Goal: Task Accomplishment & Management: Manage account settings

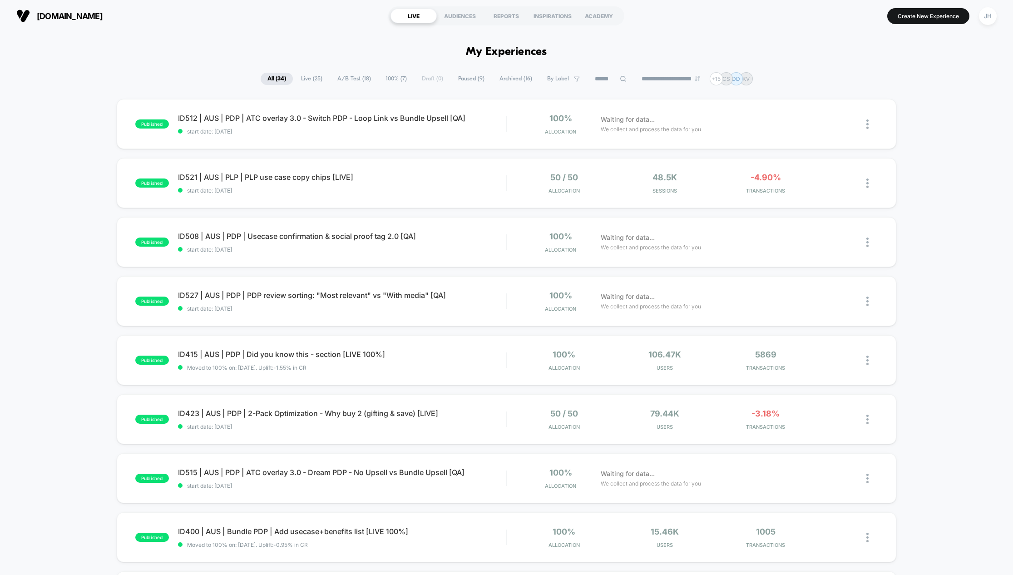
click at [233, 20] on section "[DOMAIN_NAME]" at bounding box center [176, 16] width 324 height 23
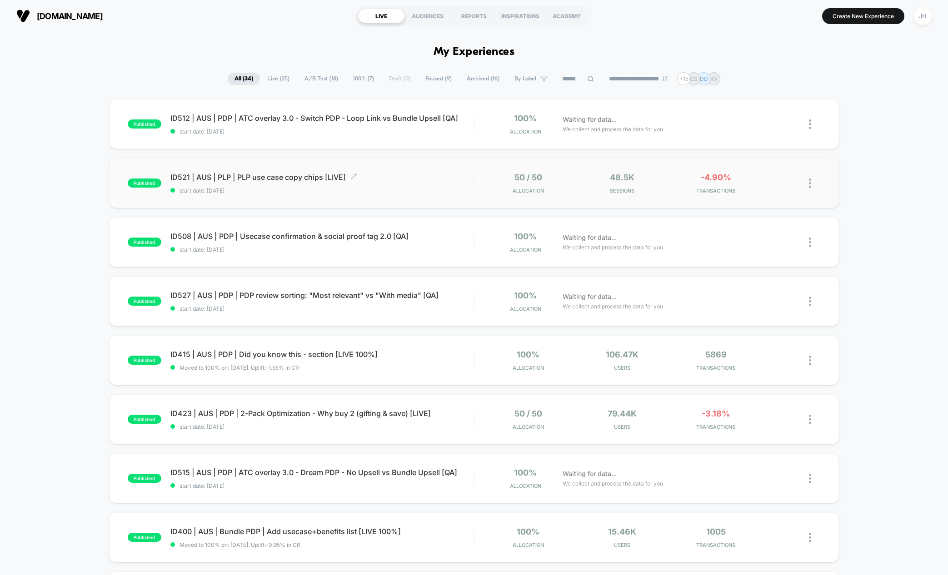
click at [323, 179] on span "ID521 | AUS | PLP | PLP use case copy chips [LIVE] Click to edit experience det…" at bounding box center [321, 177] width 303 height 9
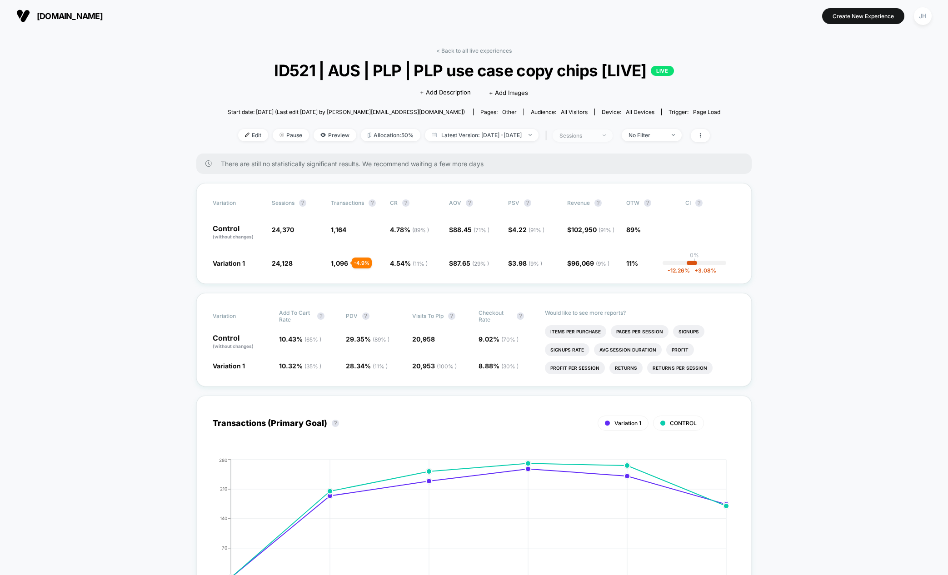
click at [596, 137] on div "sessions" at bounding box center [577, 135] width 36 height 7
click at [559, 209] on span "Users" at bounding box center [563, 207] width 17 height 8
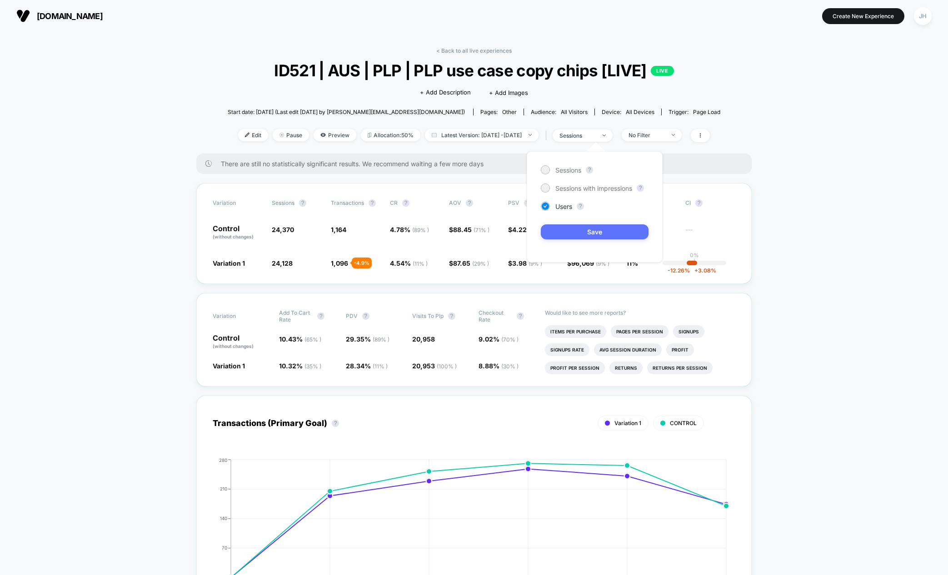
click at [606, 236] on button "Save" at bounding box center [595, 231] width 108 height 15
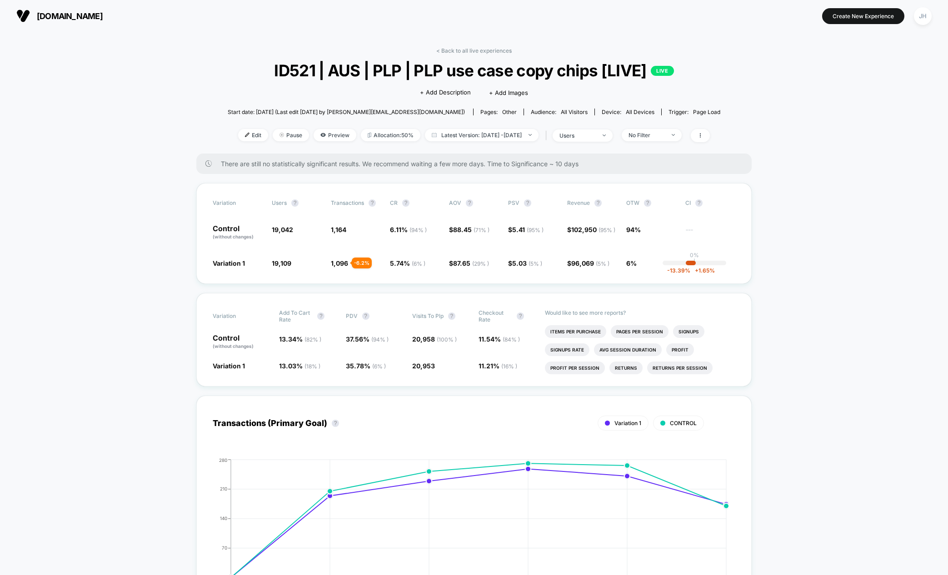
click at [928, 16] on div "JH" at bounding box center [923, 16] width 18 height 18
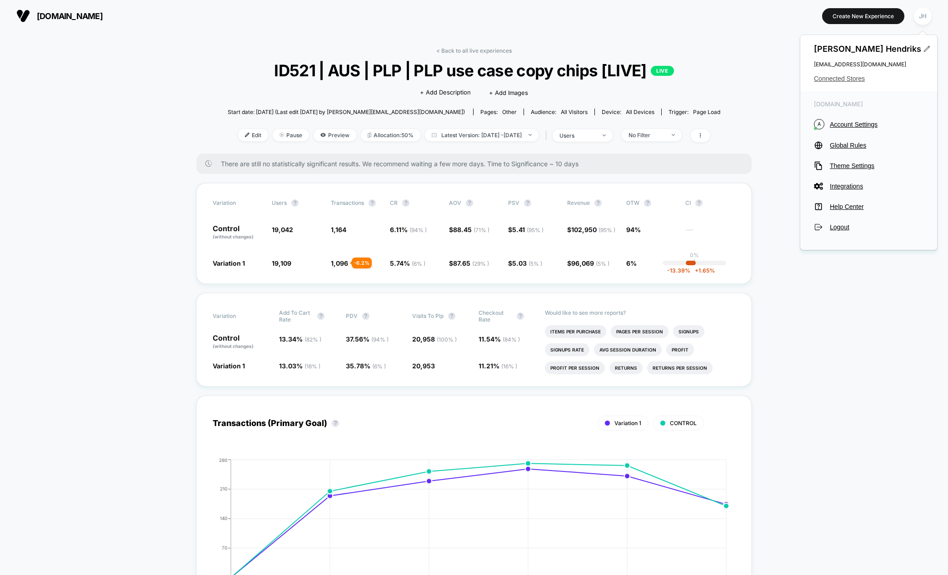
click at [832, 81] on span "Connected Stores" at bounding box center [868, 78] width 109 height 7
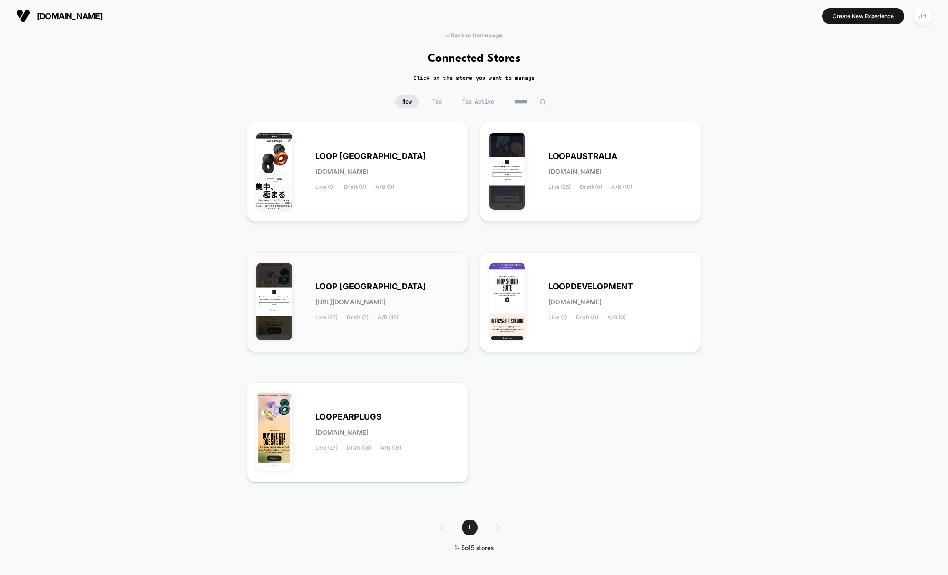
click at [397, 276] on div "LOOP [GEOGRAPHIC_DATA] [URL][DOMAIN_NAME] Live (27) Draft (7) A/B (17)" at bounding box center [357, 302] width 203 height 81
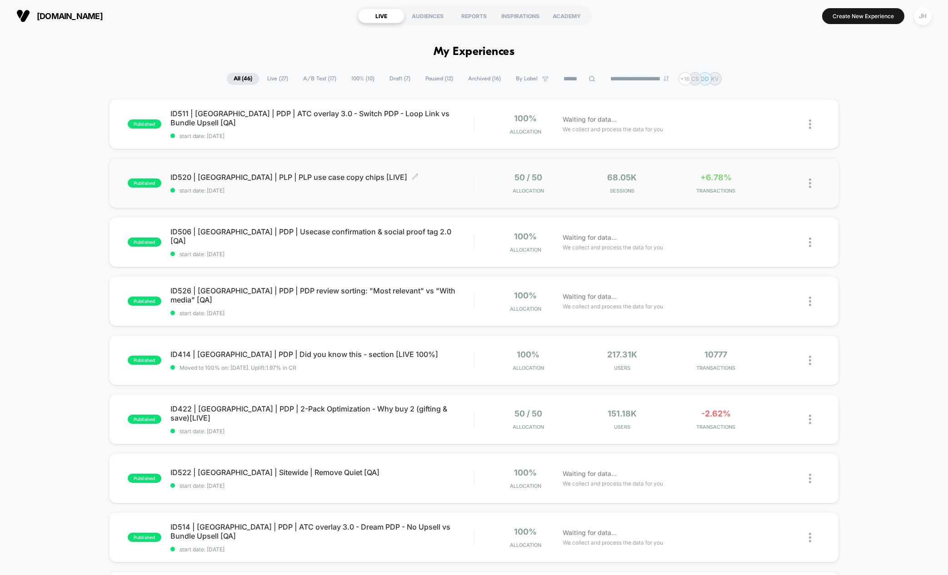
click at [278, 177] on span "ID520 | [GEOGRAPHIC_DATA] | PLP | PLP use case copy chips [LIVE] Click to edit …" at bounding box center [321, 177] width 303 height 9
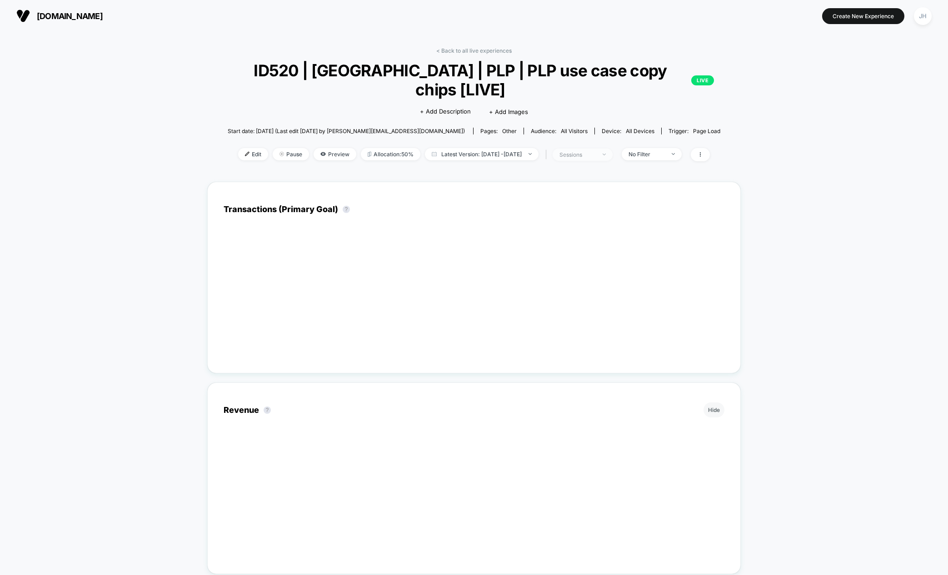
click at [612, 149] on span "sessions" at bounding box center [582, 155] width 60 height 12
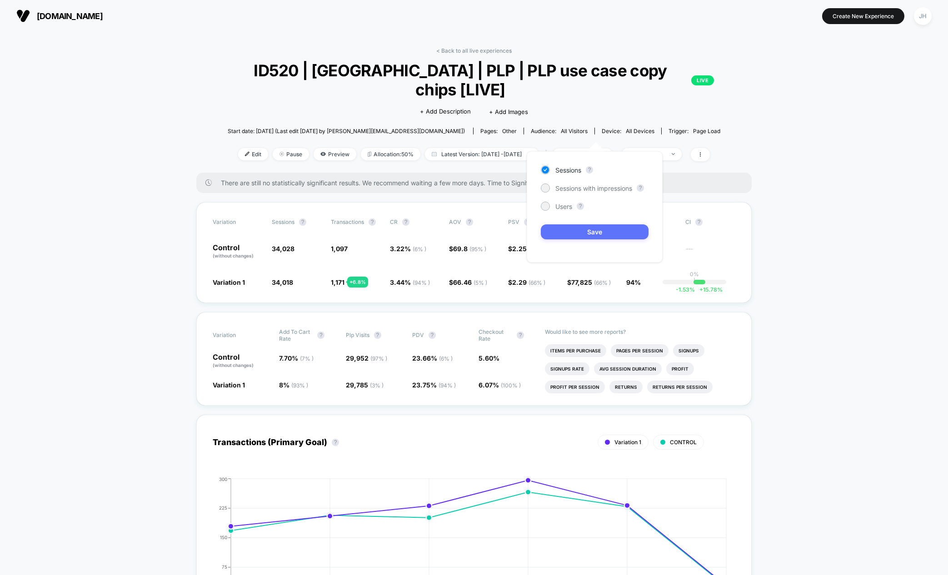
drag, startPoint x: 558, startPoint y: 208, endPoint x: 571, endPoint y: 227, distance: 23.3
click at [558, 208] on span "Users" at bounding box center [563, 207] width 17 height 8
click at [578, 234] on button "Save" at bounding box center [595, 231] width 108 height 15
click at [465, 53] on link "< Back to all live experiences" at bounding box center [473, 50] width 75 height 7
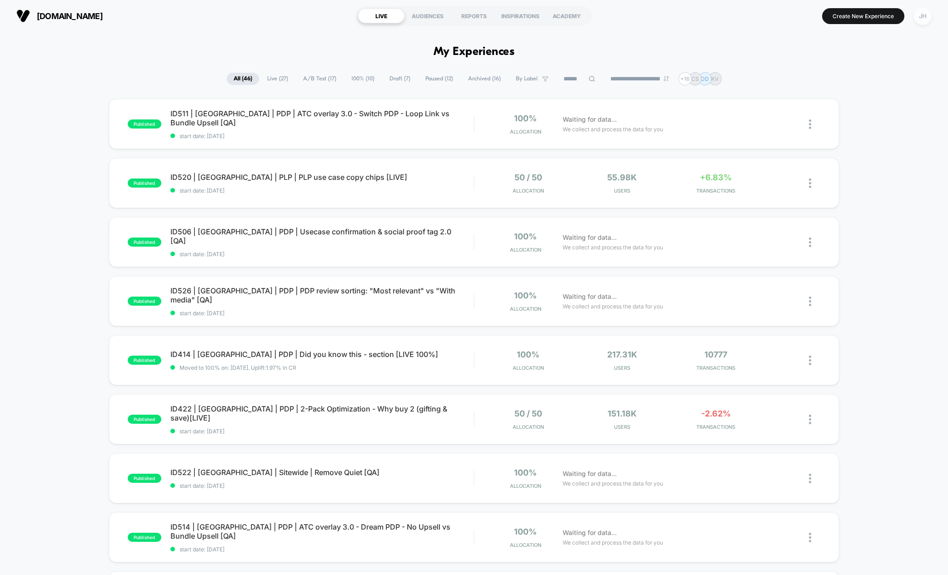
click at [925, 17] on div "JH" at bounding box center [923, 16] width 18 height 18
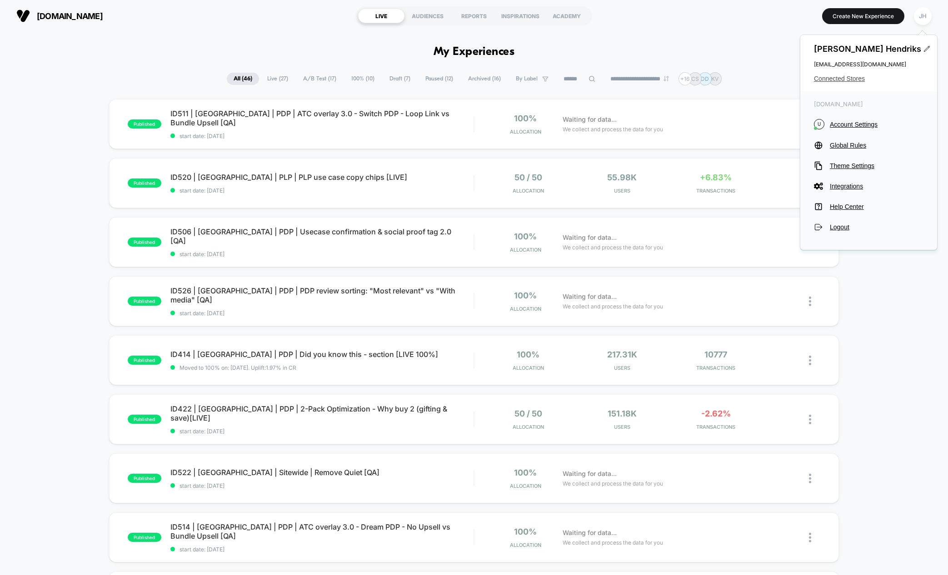
click at [853, 78] on span "Connected Stores" at bounding box center [868, 78] width 109 height 7
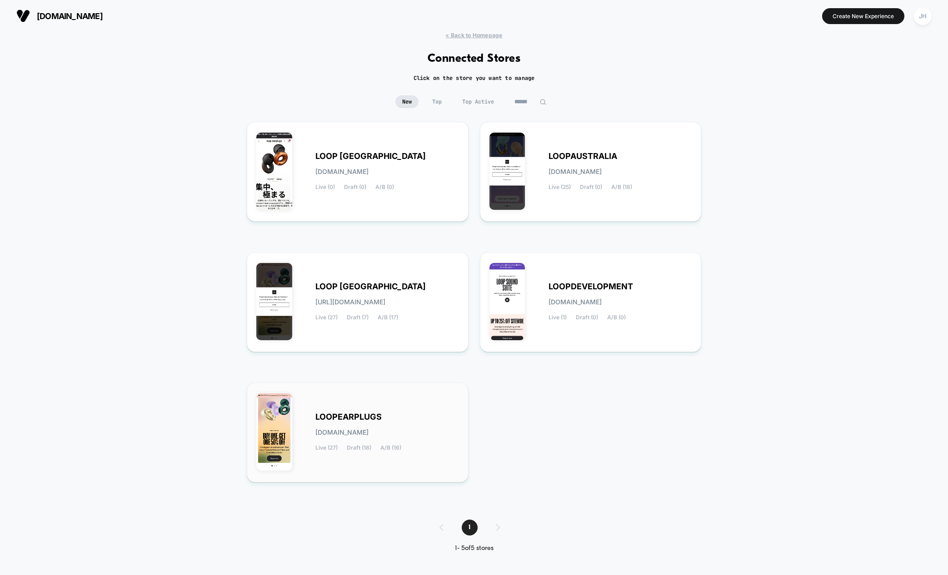
click at [364, 407] on div "LOOPEARPLUGS [DOMAIN_NAME] Live (27) Draft (18) A/B (16)" at bounding box center [357, 432] width 203 height 81
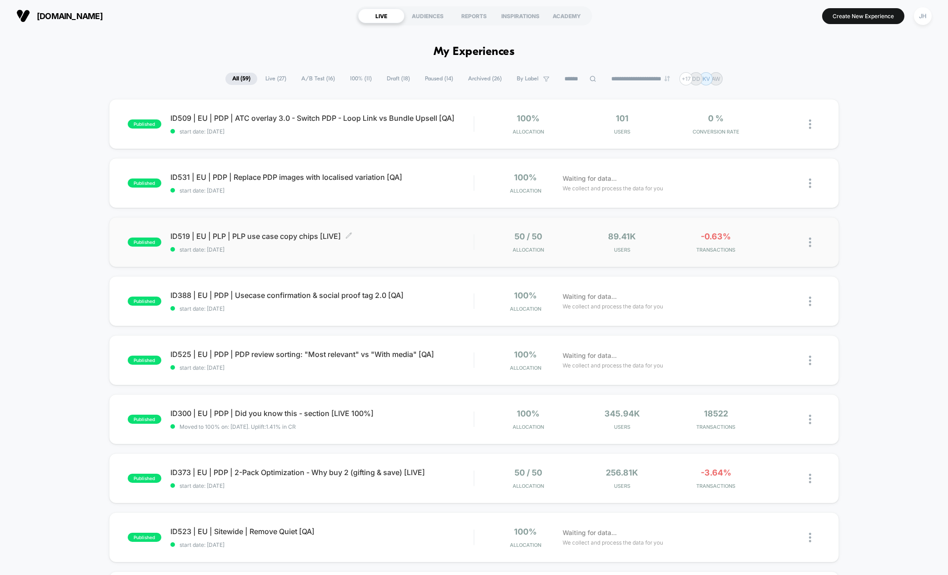
click at [298, 239] on span "ID519 | EU | PLP | PLP use case copy chips [LIVE] Click to edit experience deta…" at bounding box center [321, 236] width 303 height 9
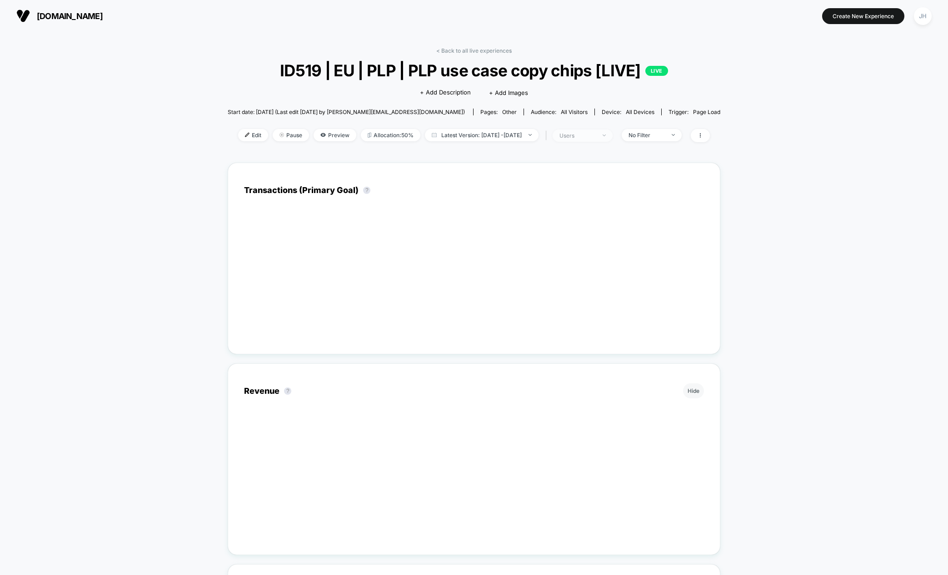
click at [605, 129] on div "| users" at bounding box center [578, 135] width 70 height 13
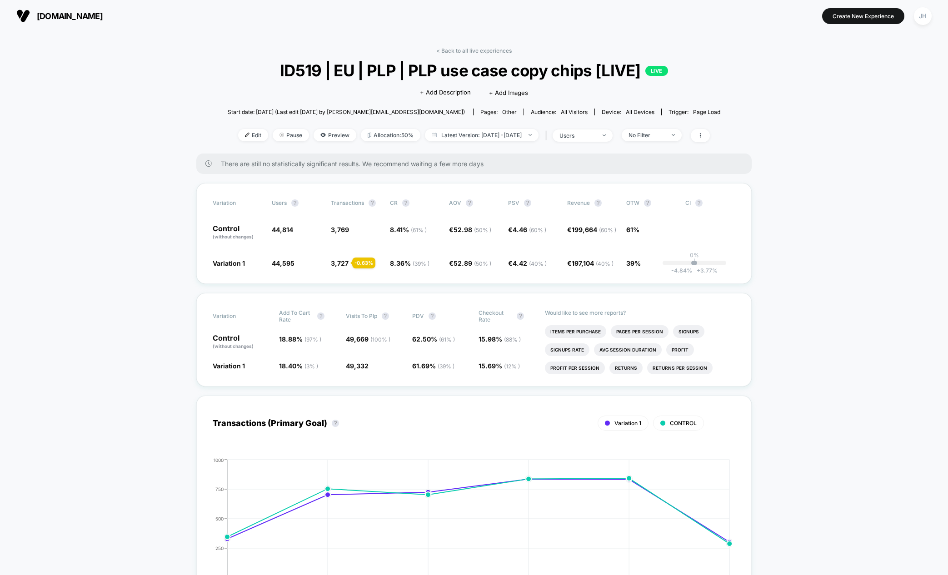
click at [476, 50] on link "< Back to all live experiences" at bounding box center [473, 50] width 75 height 7
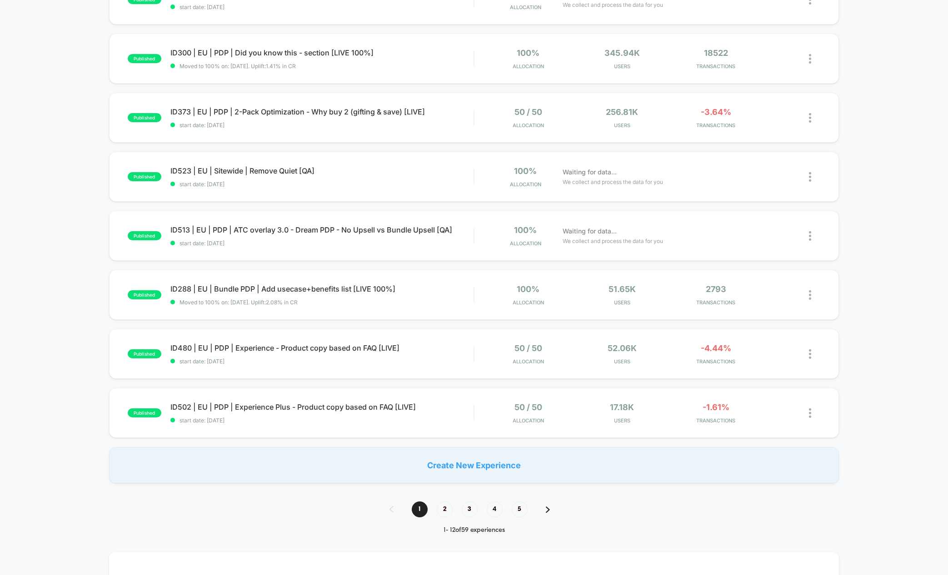
scroll to position [399, 0]
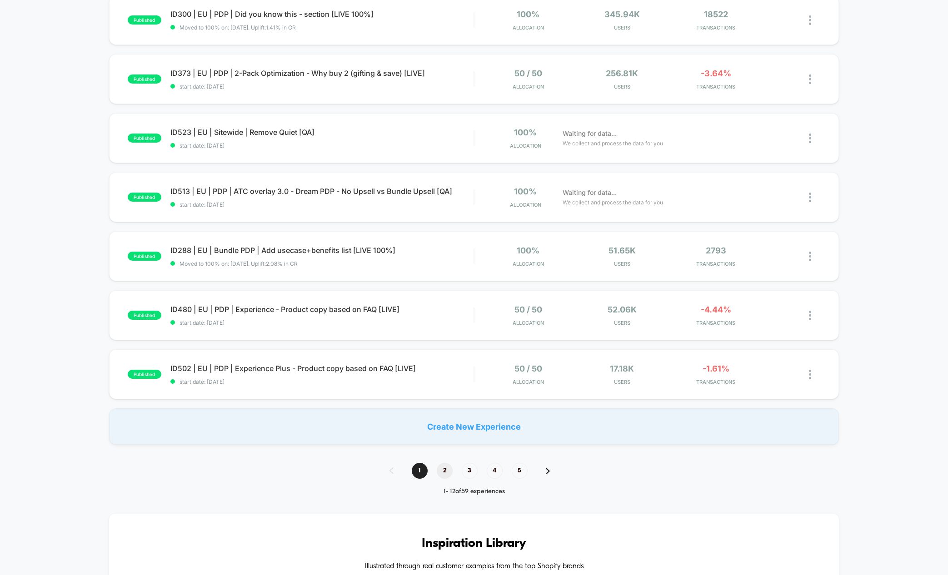
click at [448, 477] on span "2" at bounding box center [445, 471] width 16 height 16
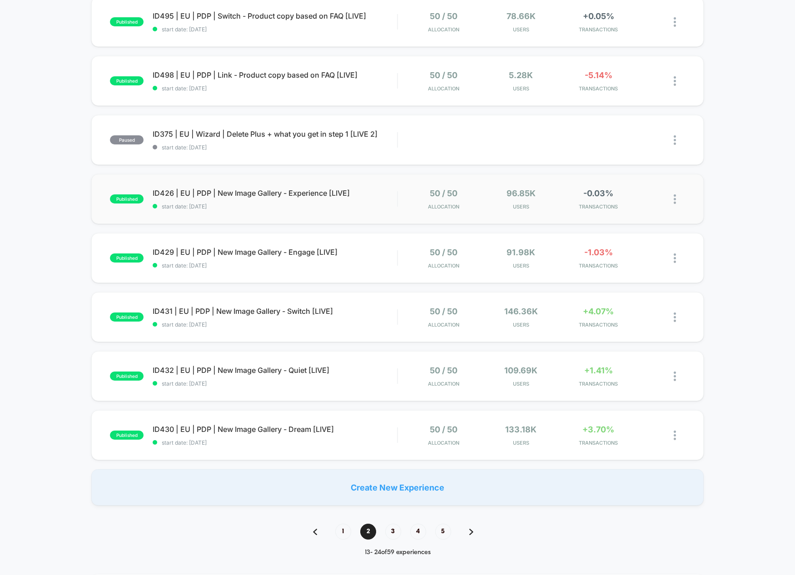
scroll to position [339, 0]
click at [672, 196] on div at bounding box center [669, 198] width 31 height 21
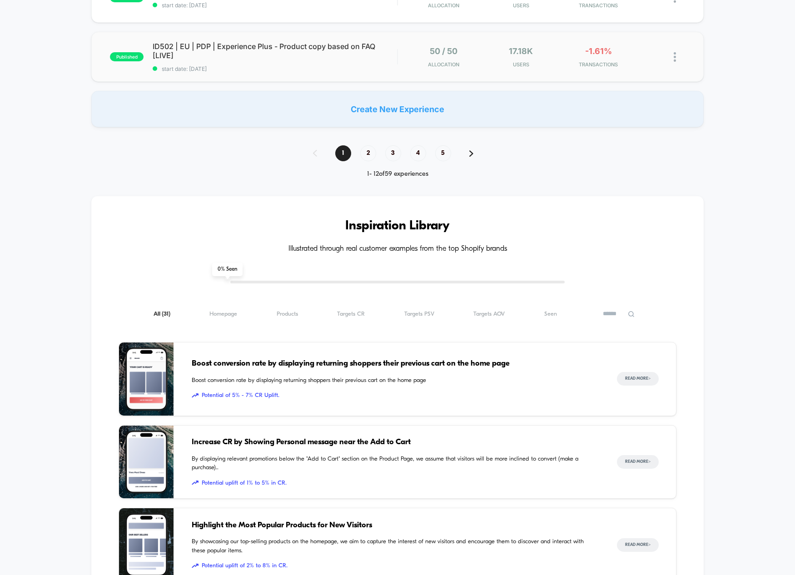
scroll to position [615, 0]
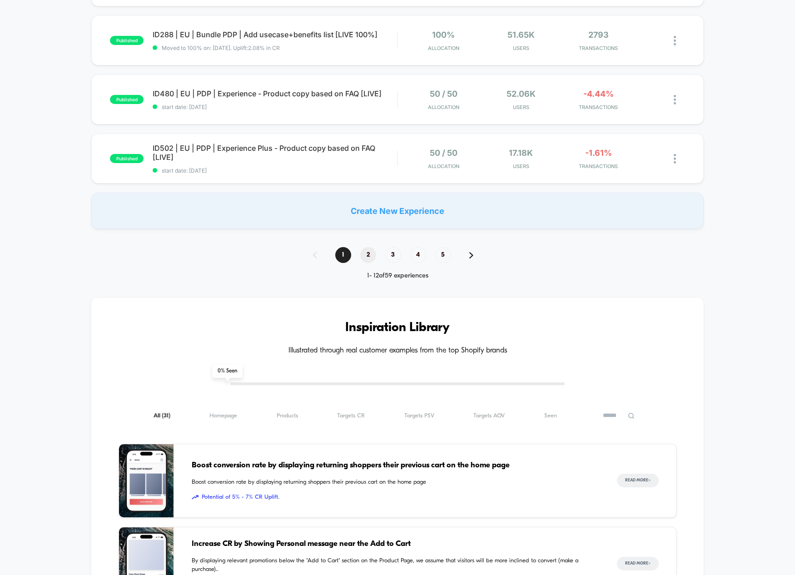
click at [365, 261] on span "2" at bounding box center [368, 255] width 16 height 16
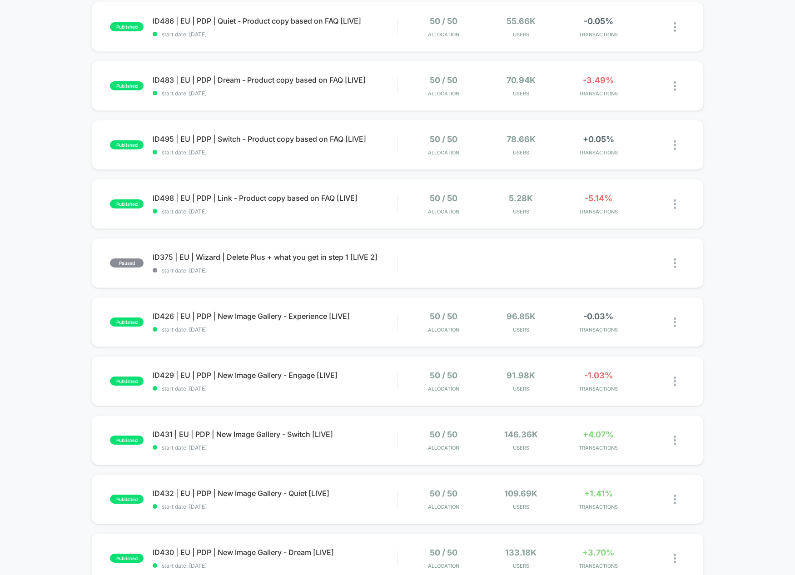
scroll to position [256, 0]
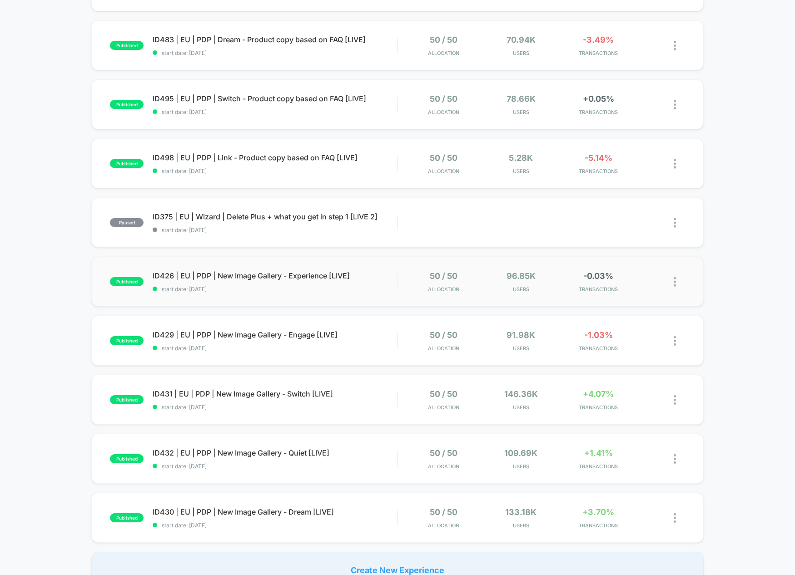
click at [675, 282] on img at bounding box center [675, 282] width 2 height 10
click at [615, 273] on div "Pause" at bounding box center [628, 272] width 82 height 20
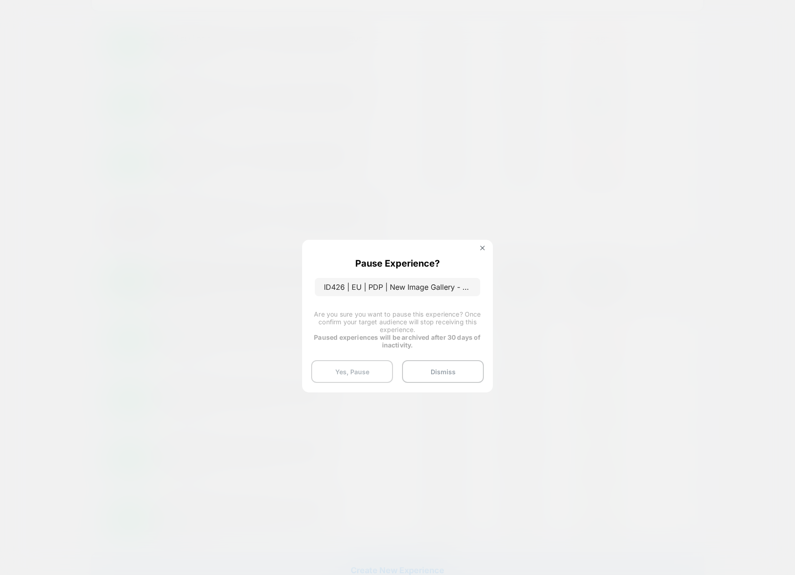
click at [351, 376] on button "Yes, Pause" at bounding box center [352, 371] width 82 height 23
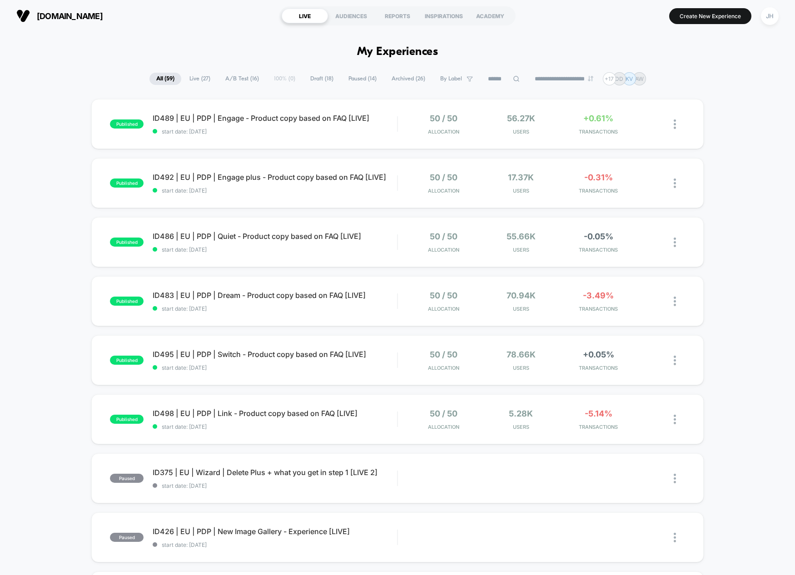
click at [187, 79] on span "Live ( 27 )" at bounding box center [200, 79] width 35 height 12
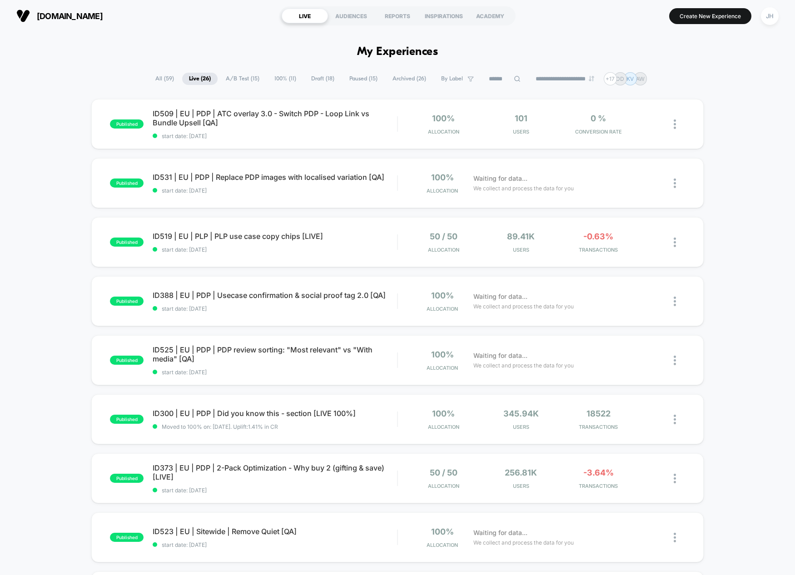
scroll to position [311, 0]
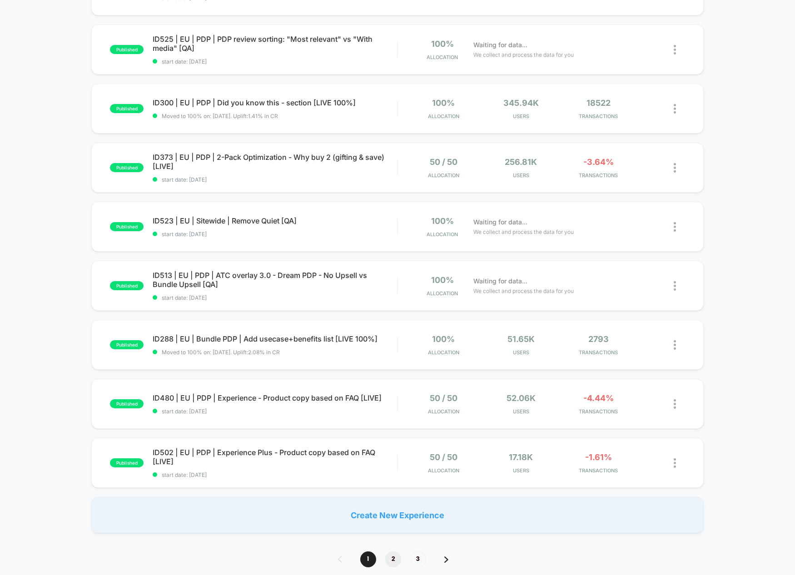
click at [392, 556] on span "2" at bounding box center [393, 559] width 16 height 16
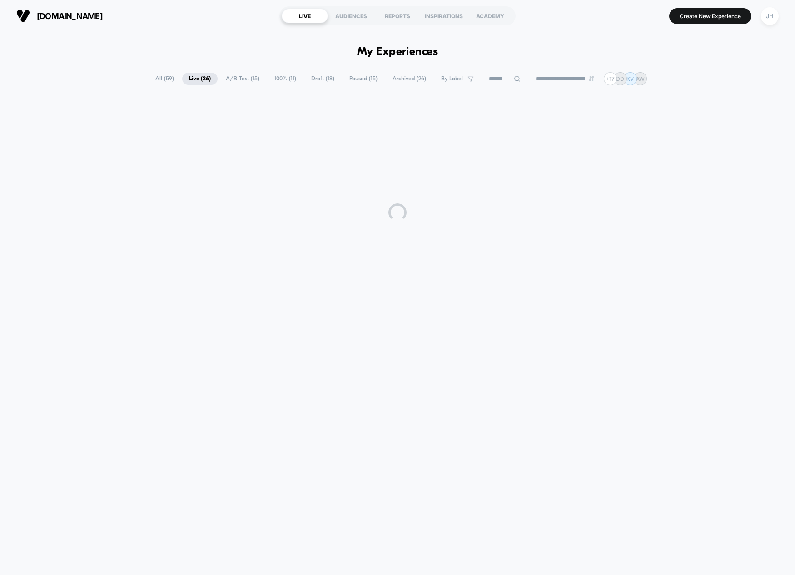
scroll to position [0, 0]
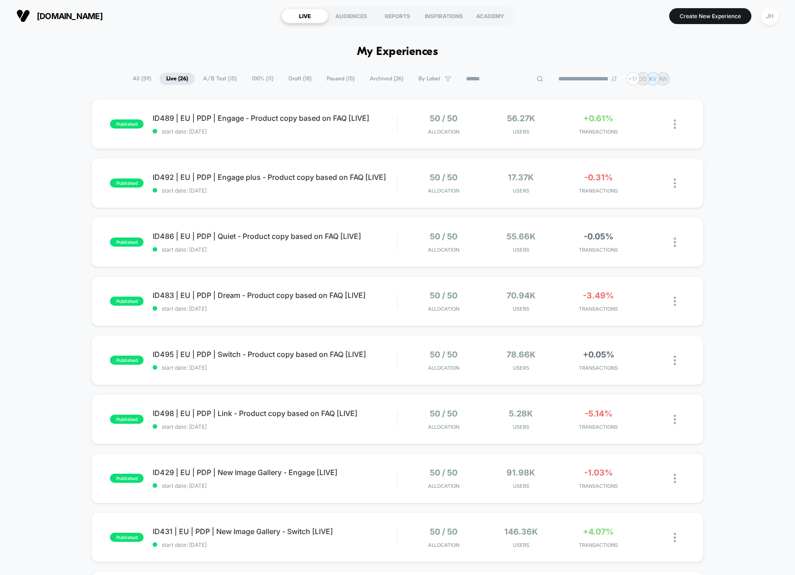
click at [506, 78] on input at bounding box center [504, 79] width 91 height 11
type input "*****"
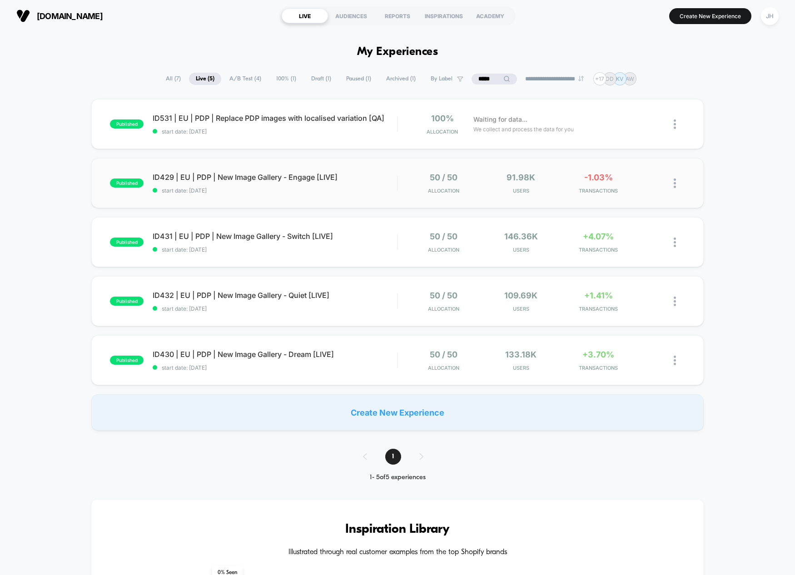
click at [675, 185] on img at bounding box center [675, 184] width 2 height 10
click at [632, 175] on div "Pause" at bounding box center [628, 173] width 82 height 20
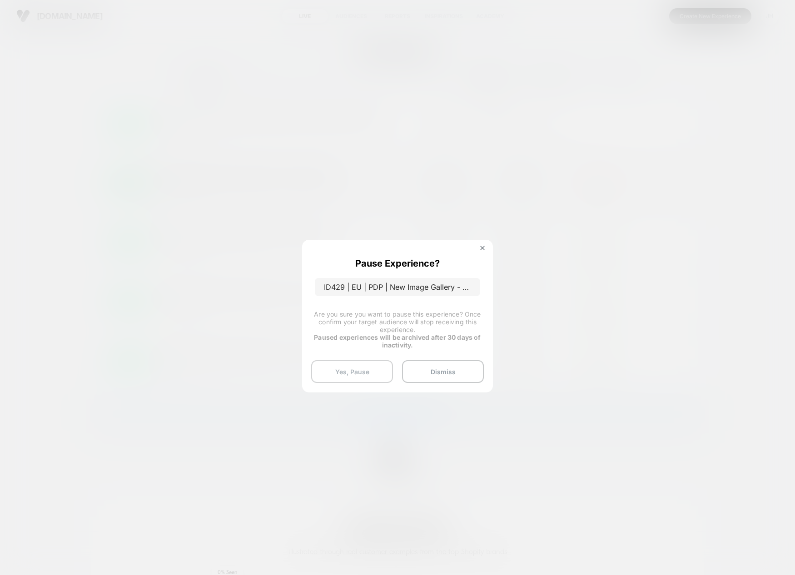
click at [352, 370] on button "Yes, Pause" at bounding box center [352, 371] width 82 height 23
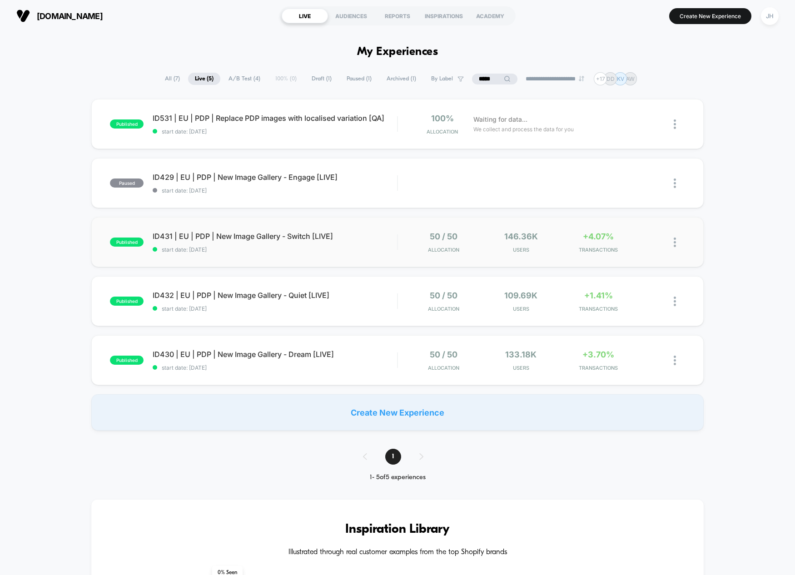
click at [675, 242] on img at bounding box center [675, 243] width 2 height 10
click at [622, 229] on div "Pause" at bounding box center [628, 232] width 82 height 20
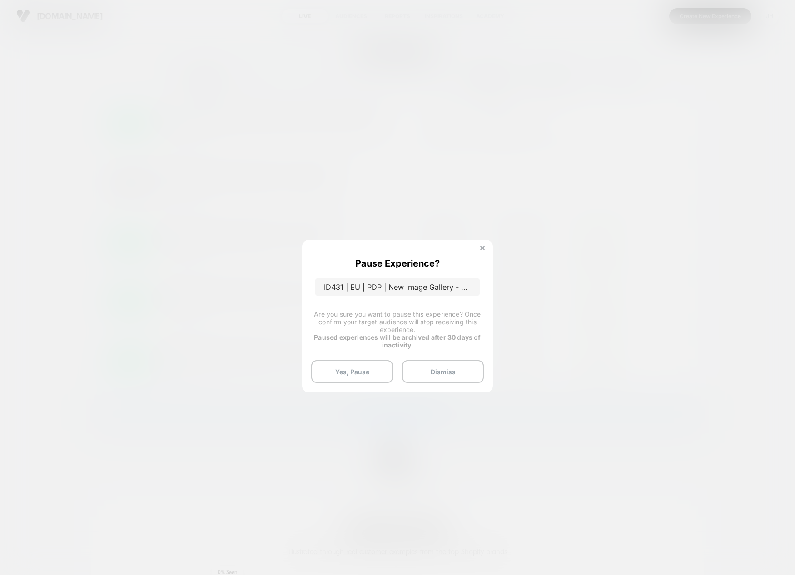
click at [365, 367] on button "Yes, Pause" at bounding box center [352, 371] width 82 height 23
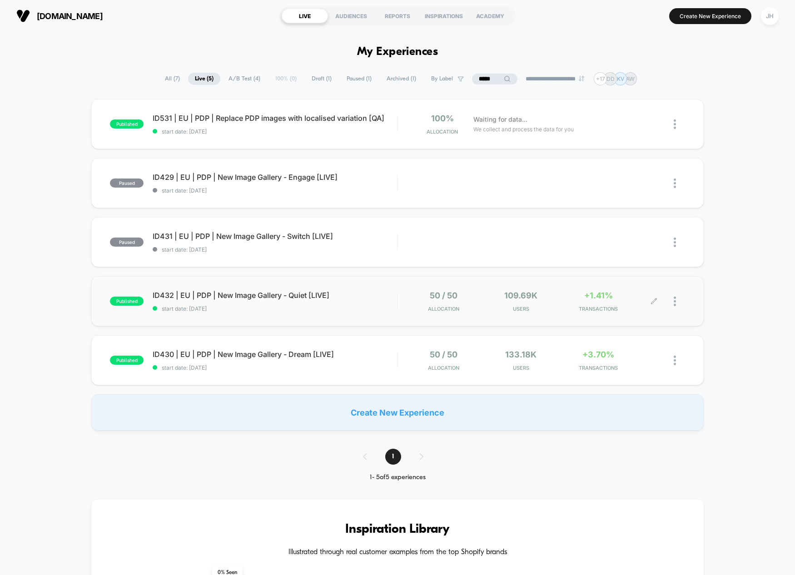
click at [676, 302] on div at bounding box center [679, 301] width 11 height 21
click at [623, 290] on div "Pause" at bounding box center [628, 291] width 82 height 20
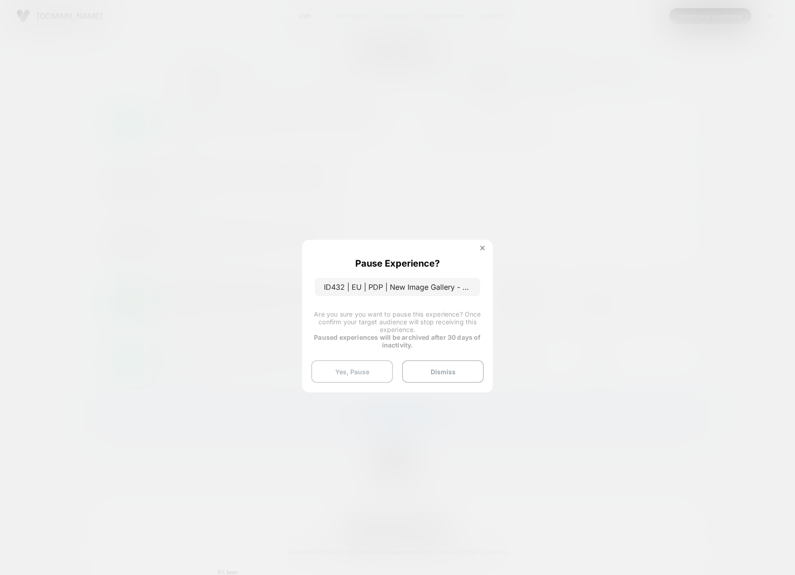
drag, startPoint x: 355, startPoint y: 367, endPoint x: 414, endPoint y: 365, distance: 59.5
click at [355, 367] on button "Yes, Pause" at bounding box center [352, 371] width 82 height 23
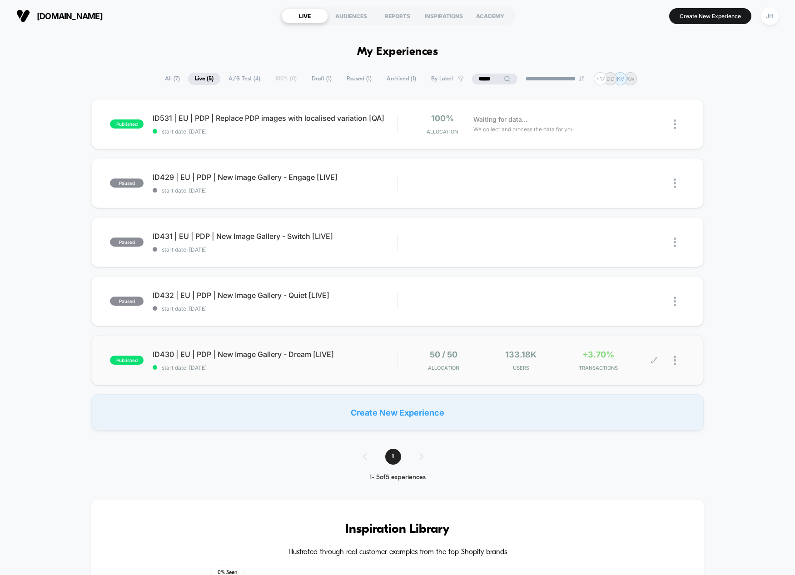
click at [678, 363] on div at bounding box center [679, 360] width 11 height 21
click at [605, 346] on div "Pause" at bounding box center [628, 350] width 82 height 20
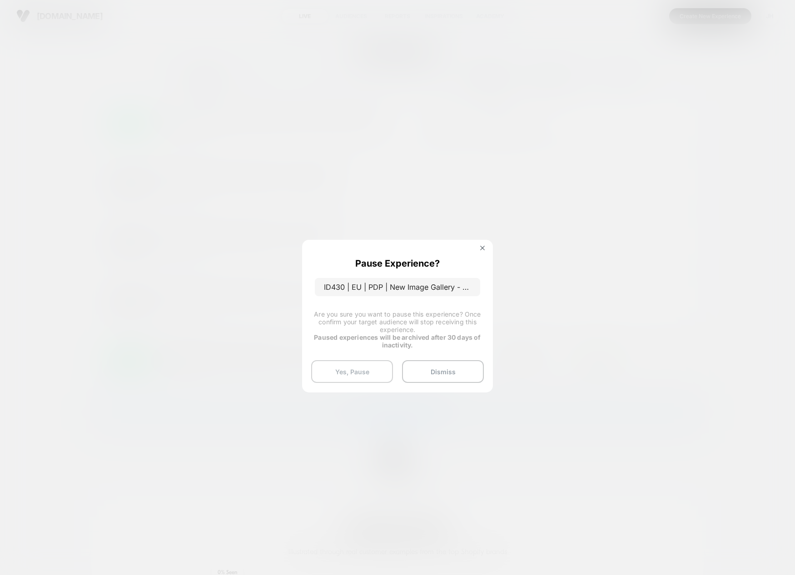
click at [365, 368] on button "Yes, Pause" at bounding box center [352, 371] width 82 height 23
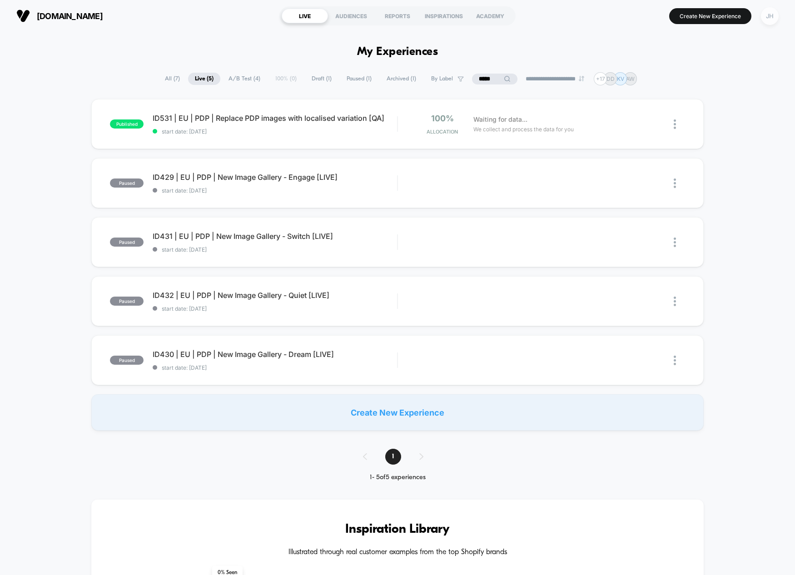
click at [763, 16] on div "JH" at bounding box center [770, 16] width 18 height 18
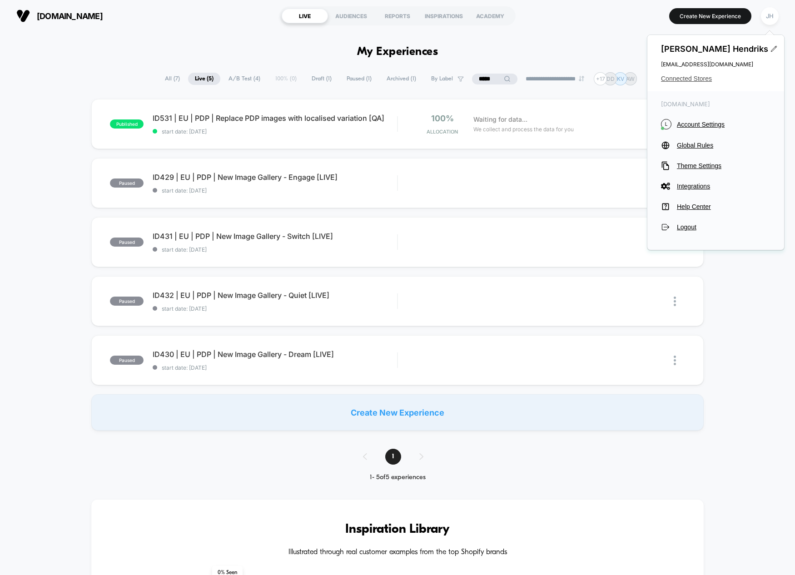
click at [683, 76] on span "Connected Stores" at bounding box center [715, 78] width 109 height 7
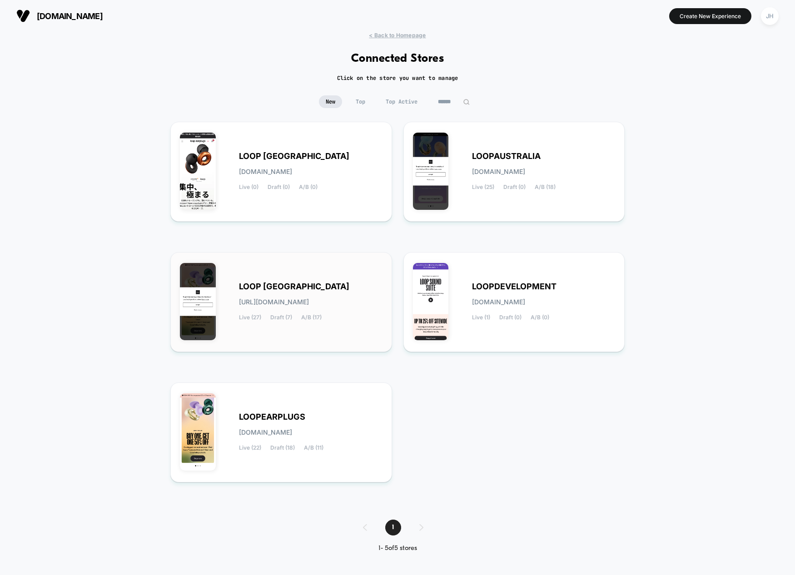
click at [291, 288] on span "LOOP [GEOGRAPHIC_DATA]" at bounding box center [294, 286] width 110 height 6
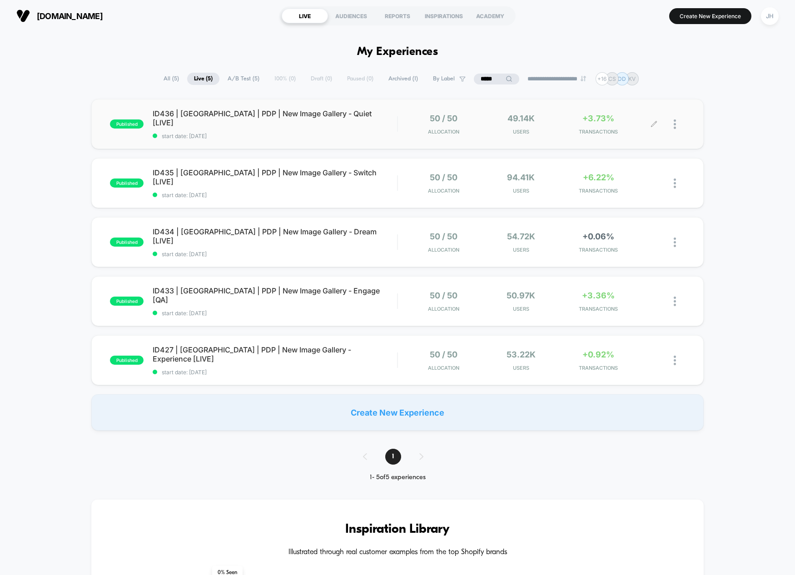
click at [677, 127] on div at bounding box center [679, 124] width 11 height 21
click at [629, 118] on div "Pause" at bounding box center [628, 114] width 82 height 20
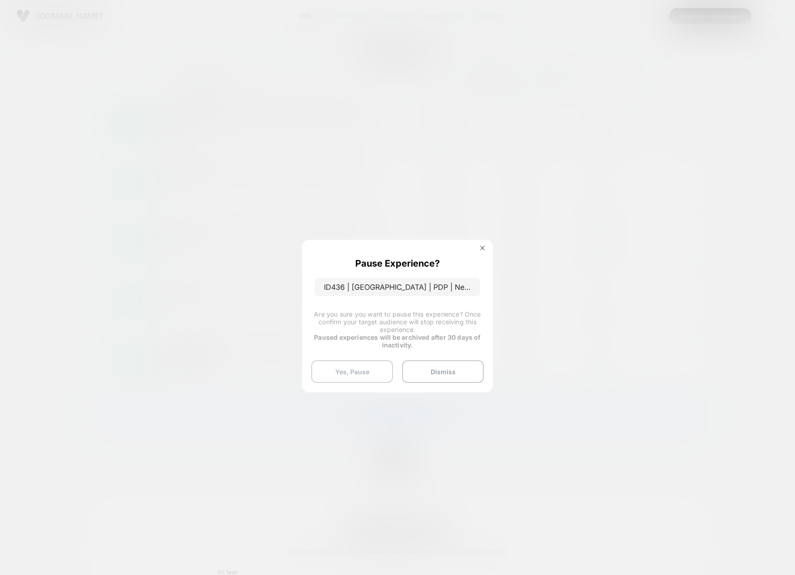
click at [365, 361] on button "Yes, Pause" at bounding box center [352, 371] width 82 height 23
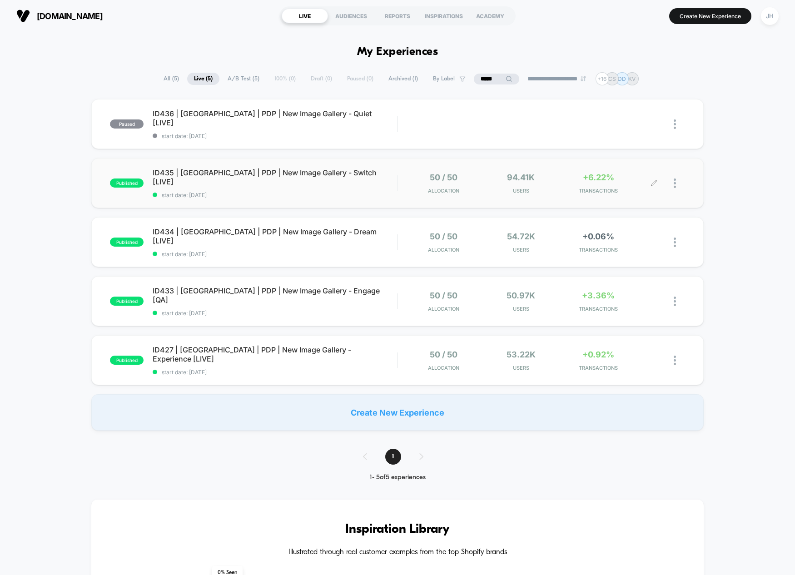
click at [677, 180] on div at bounding box center [679, 183] width 11 height 21
click at [616, 170] on div "Pause" at bounding box center [628, 173] width 82 height 20
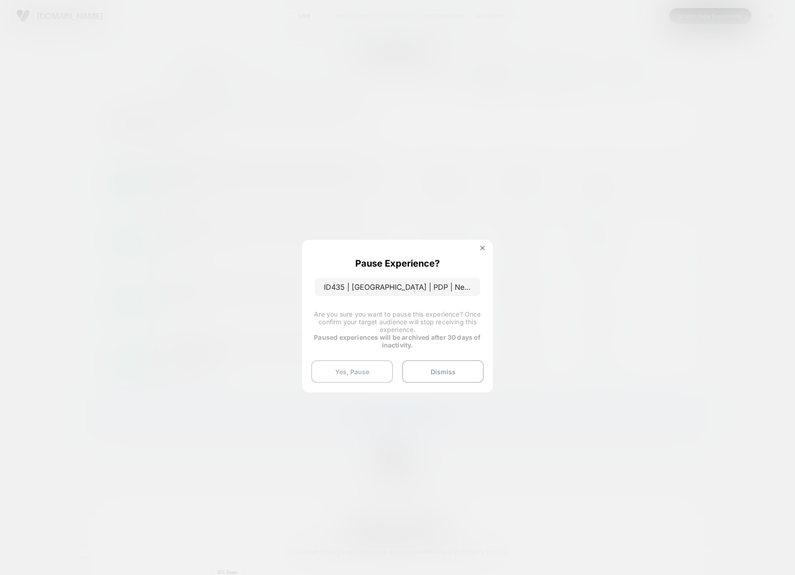
click at [365, 366] on button "Yes, Pause" at bounding box center [352, 371] width 82 height 23
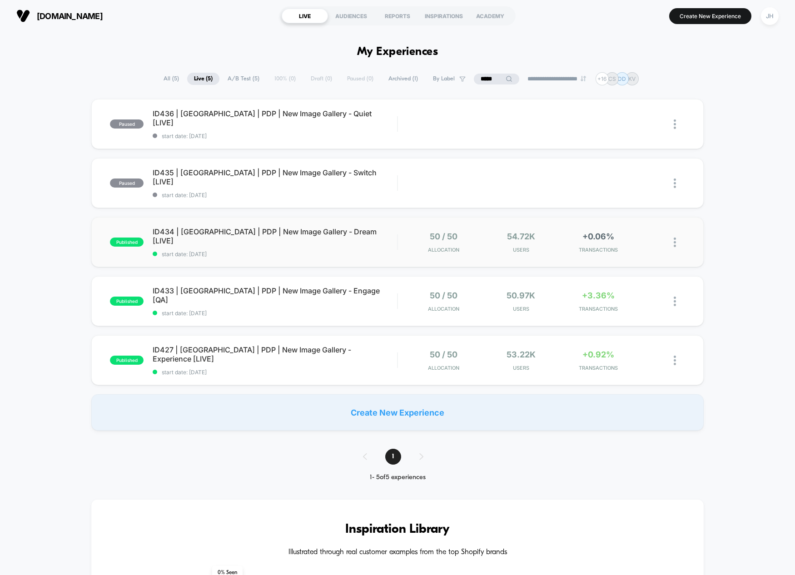
click at [674, 240] on img at bounding box center [675, 243] width 2 height 10
click at [617, 234] on div "Pause" at bounding box center [628, 232] width 82 height 20
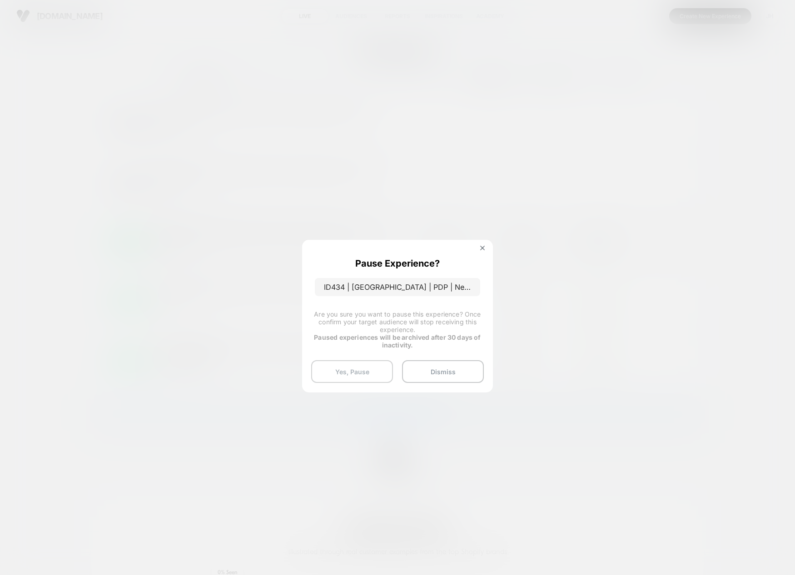
click at [371, 373] on button "Yes, Pause" at bounding box center [352, 371] width 82 height 23
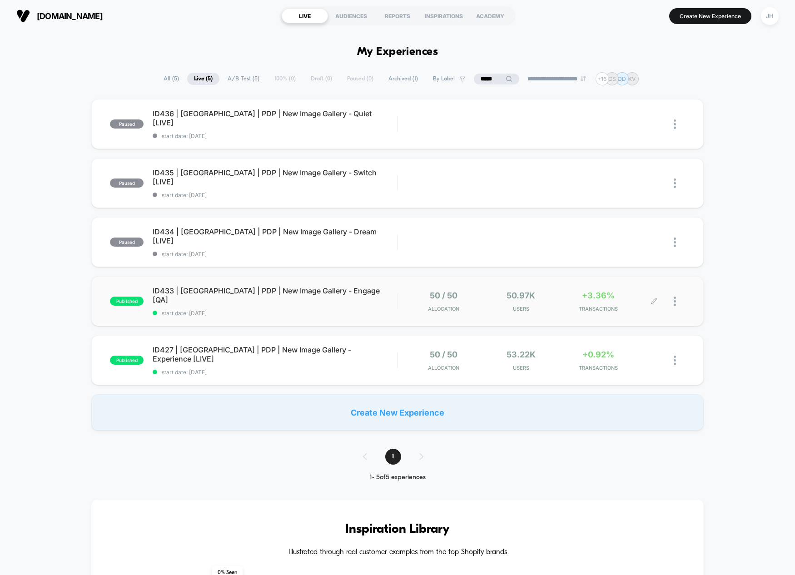
click at [672, 301] on div at bounding box center [669, 301] width 31 height 21
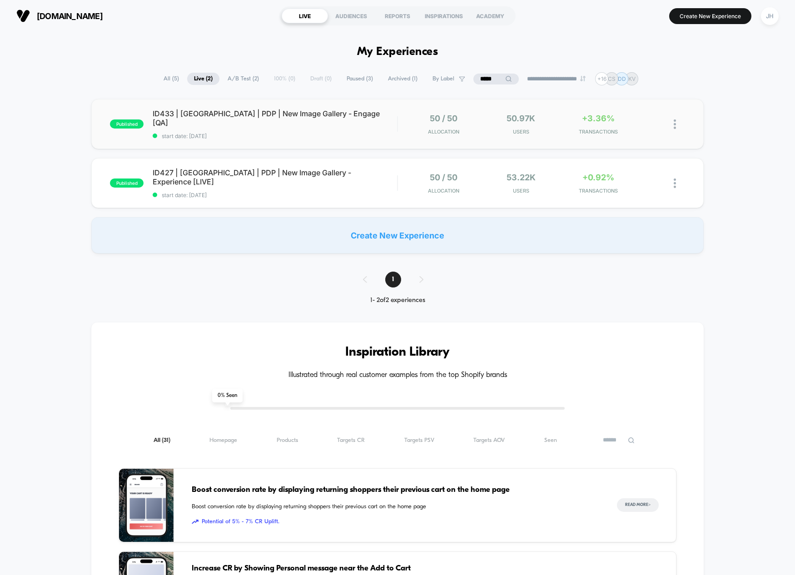
click at [674, 122] on img at bounding box center [675, 124] width 2 height 10
click at [622, 114] on div "Pause" at bounding box center [628, 114] width 82 height 20
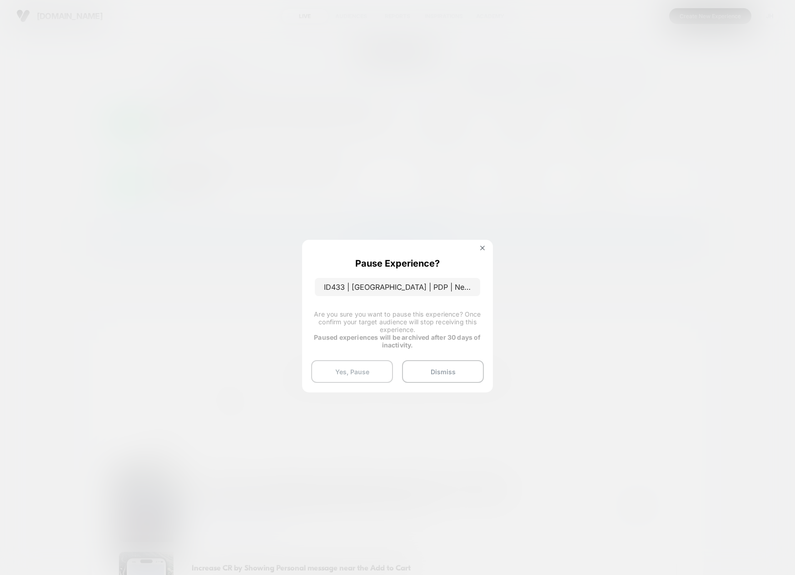
click at [344, 373] on button "Yes, Pause" at bounding box center [352, 371] width 82 height 23
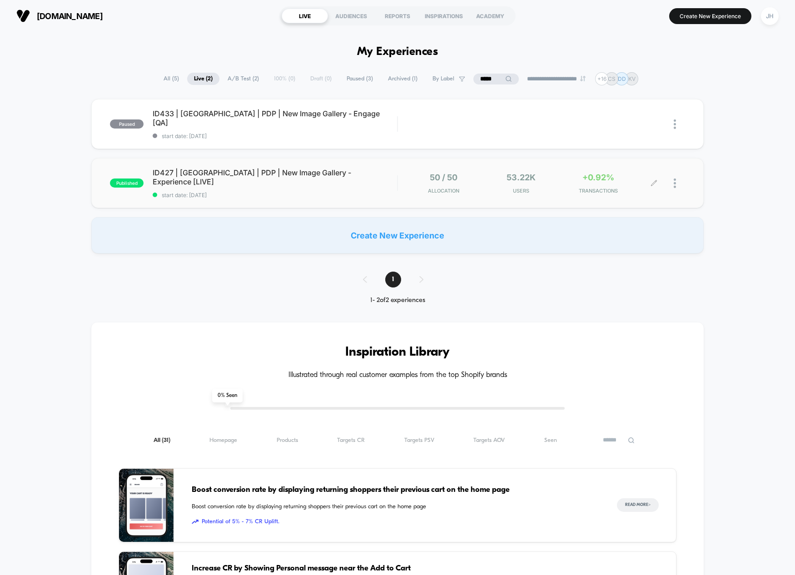
click at [676, 184] on div at bounding box center [679, 183] width 11 height 21
click at [609, 175] on div "Pause" at bounding box center [628, 173] width 82 height 20
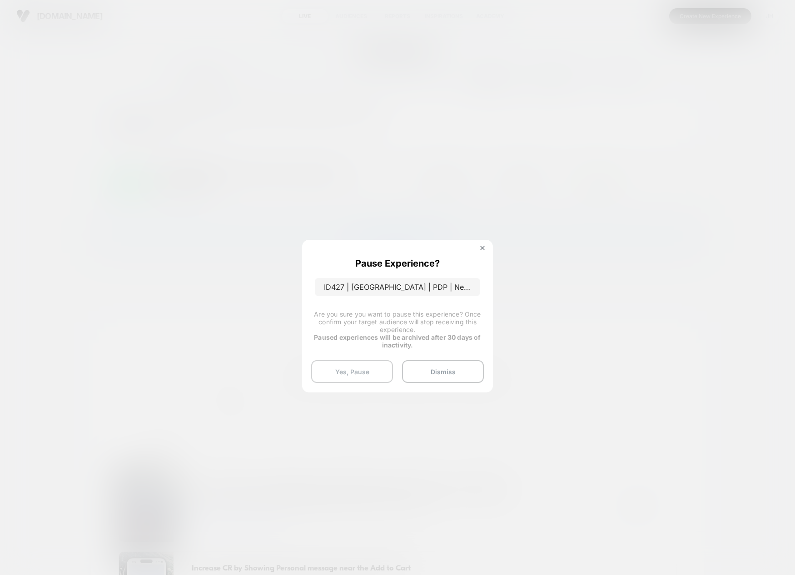
click at [377, 364] on button "Yes, Pause" at bounding box center [352, 371] width 82 height 23
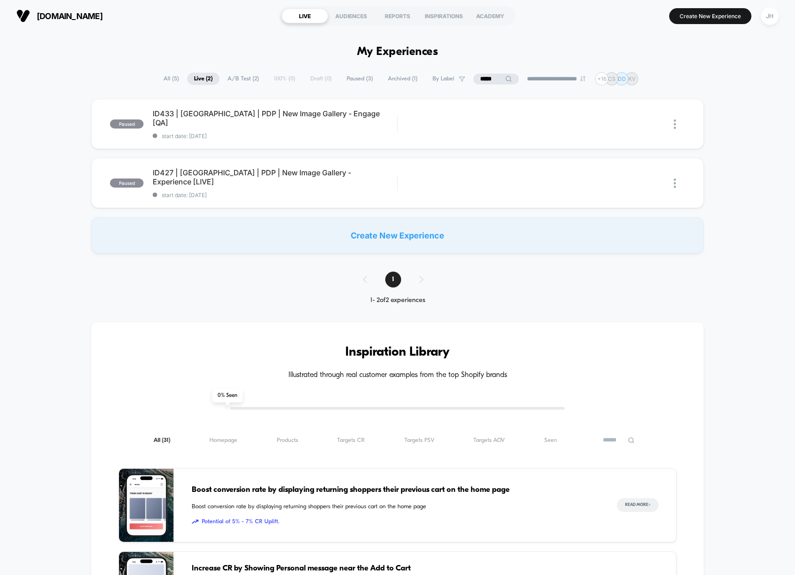
click at [79, 299] on div "**********" at bounding box center [397, 562] width 795 height 981
